Goal: Find specific page/section: Find specific page/section

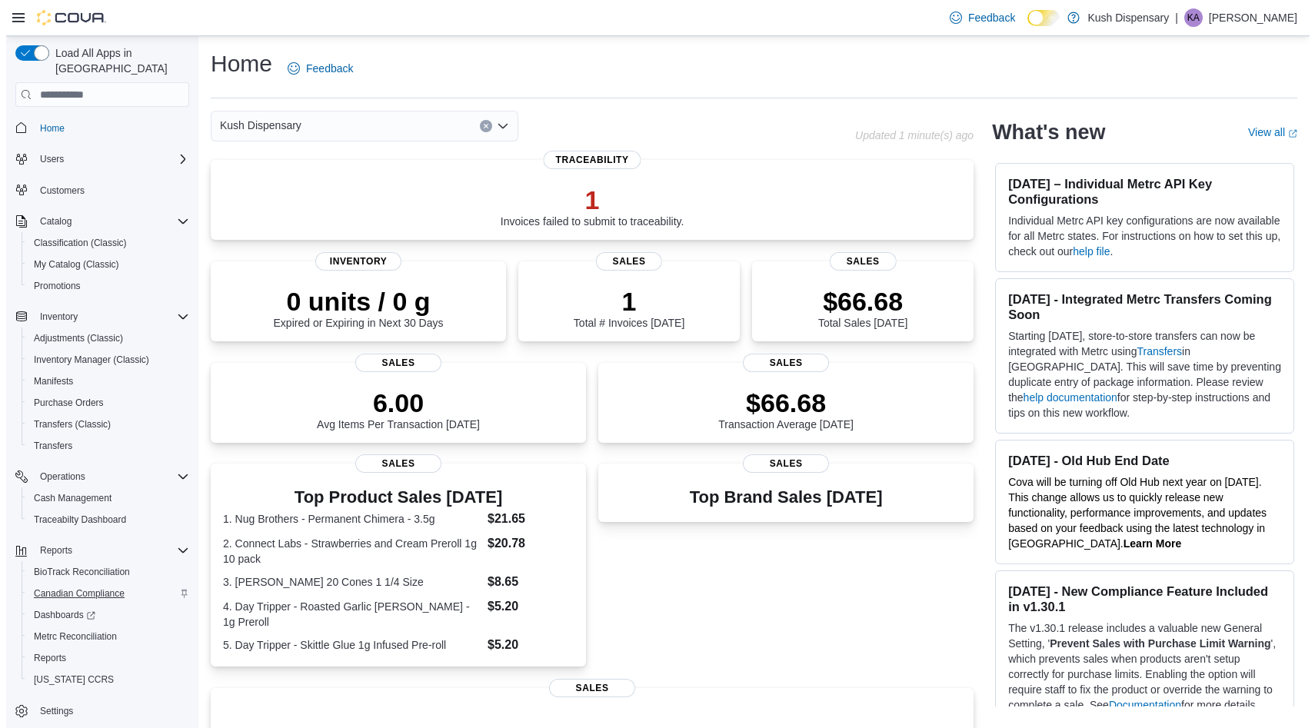
scroll to position [4, 0]
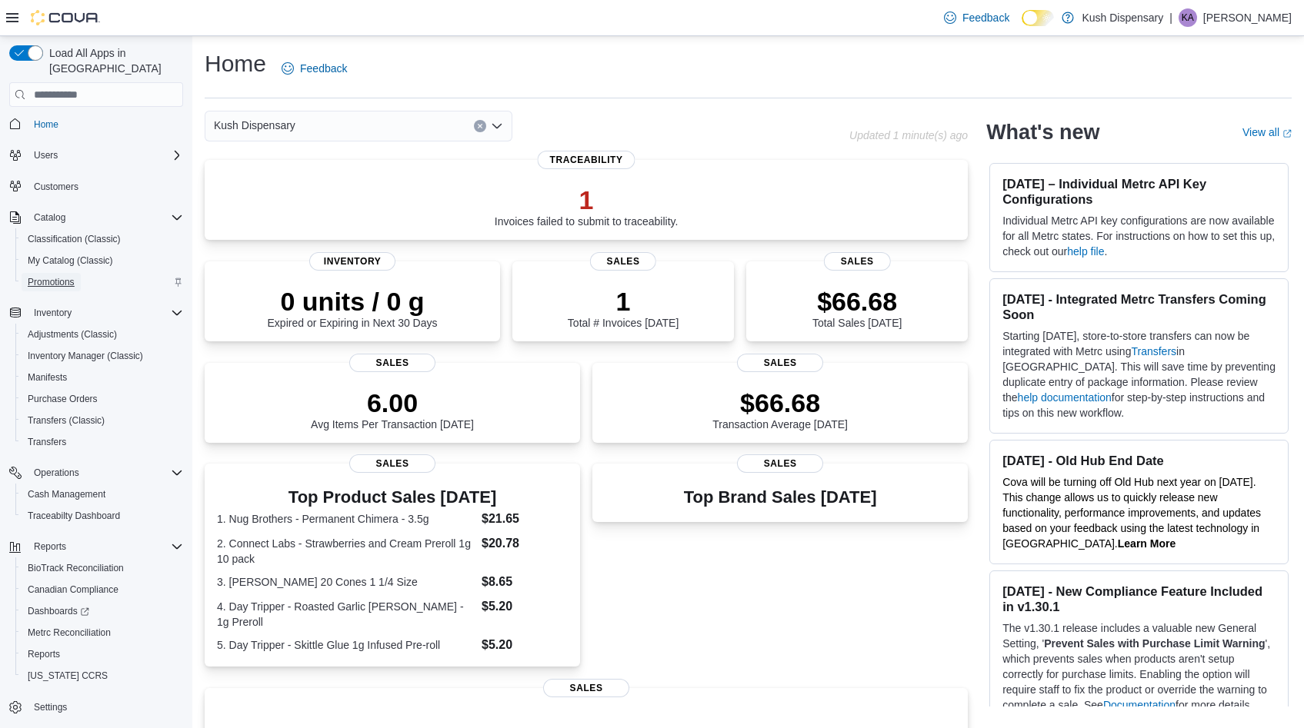
click at [62, 276] on span "Promotions" at bounding box center [51, 282] width 47 height 12
